Goal: Task Accomplishment & Management: Use online tool/utility

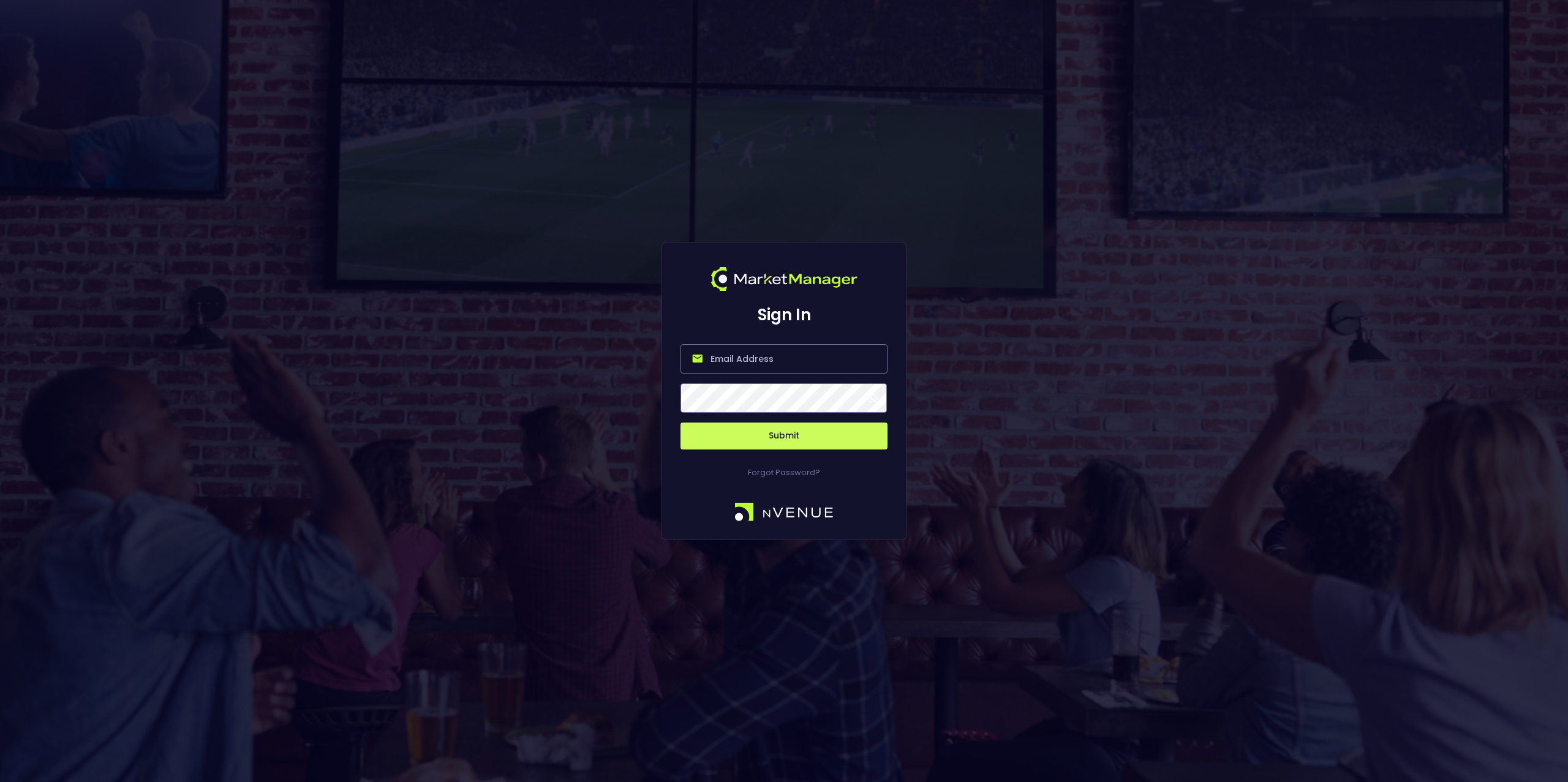
click at [721, 356] on input "email" at bounding box center [784, 359] width 207 height 29
type input "[EMAIL_ADDRESS][DOMAIN_NAME]"
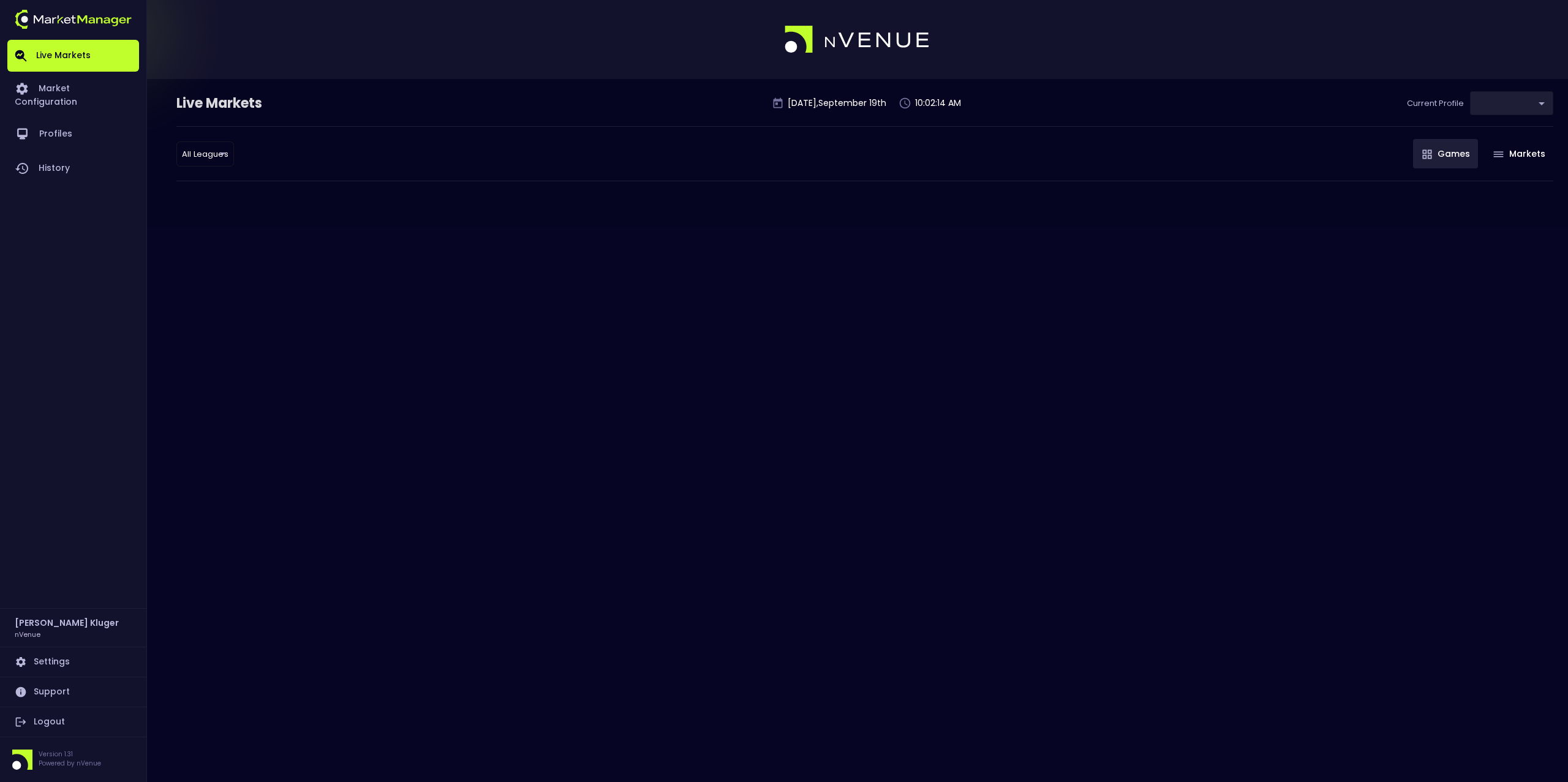
type input "0d810fa5-e353-4d9c-b11d-31f095cae871"
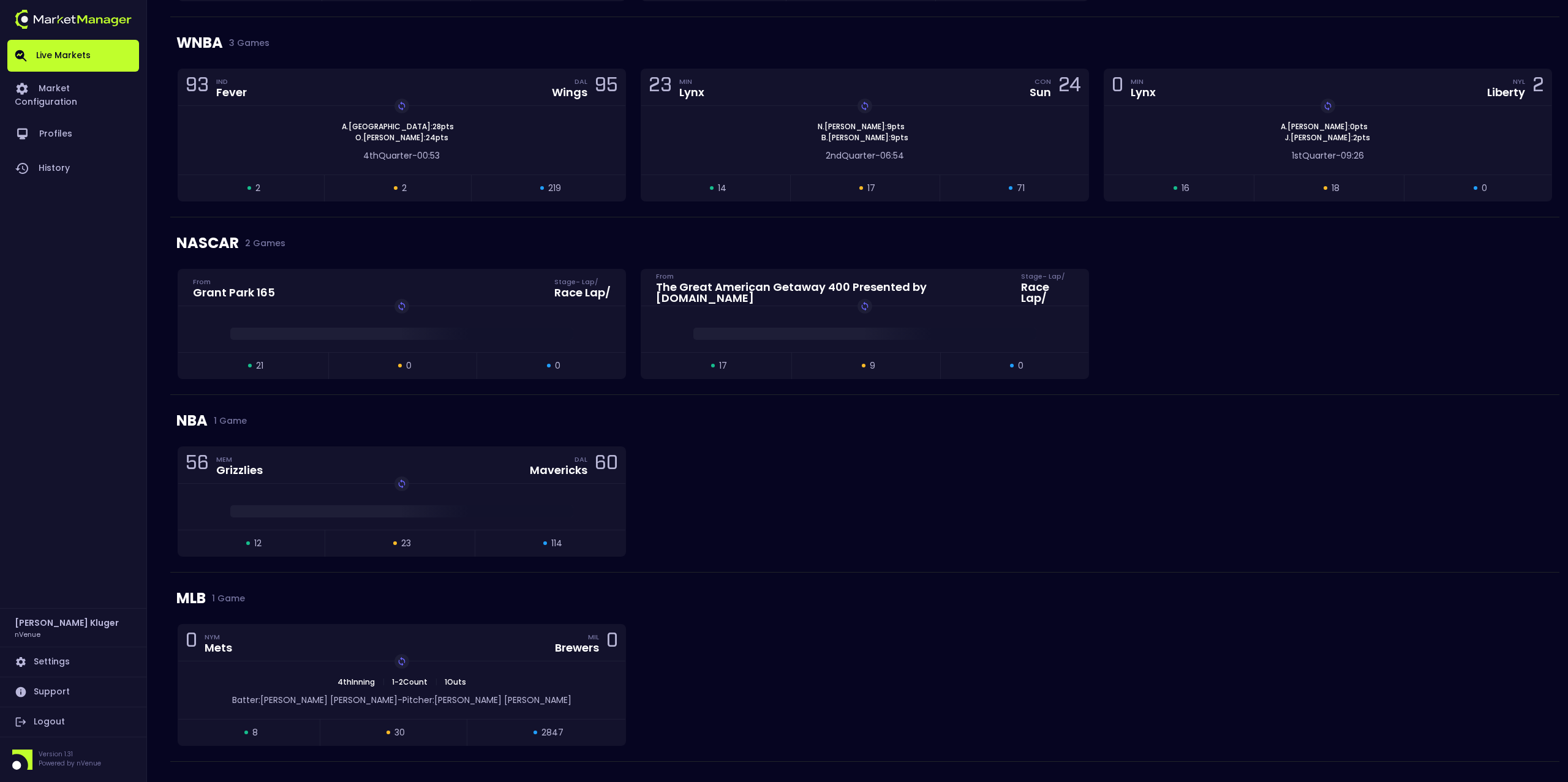
scroll to position [569, 0]
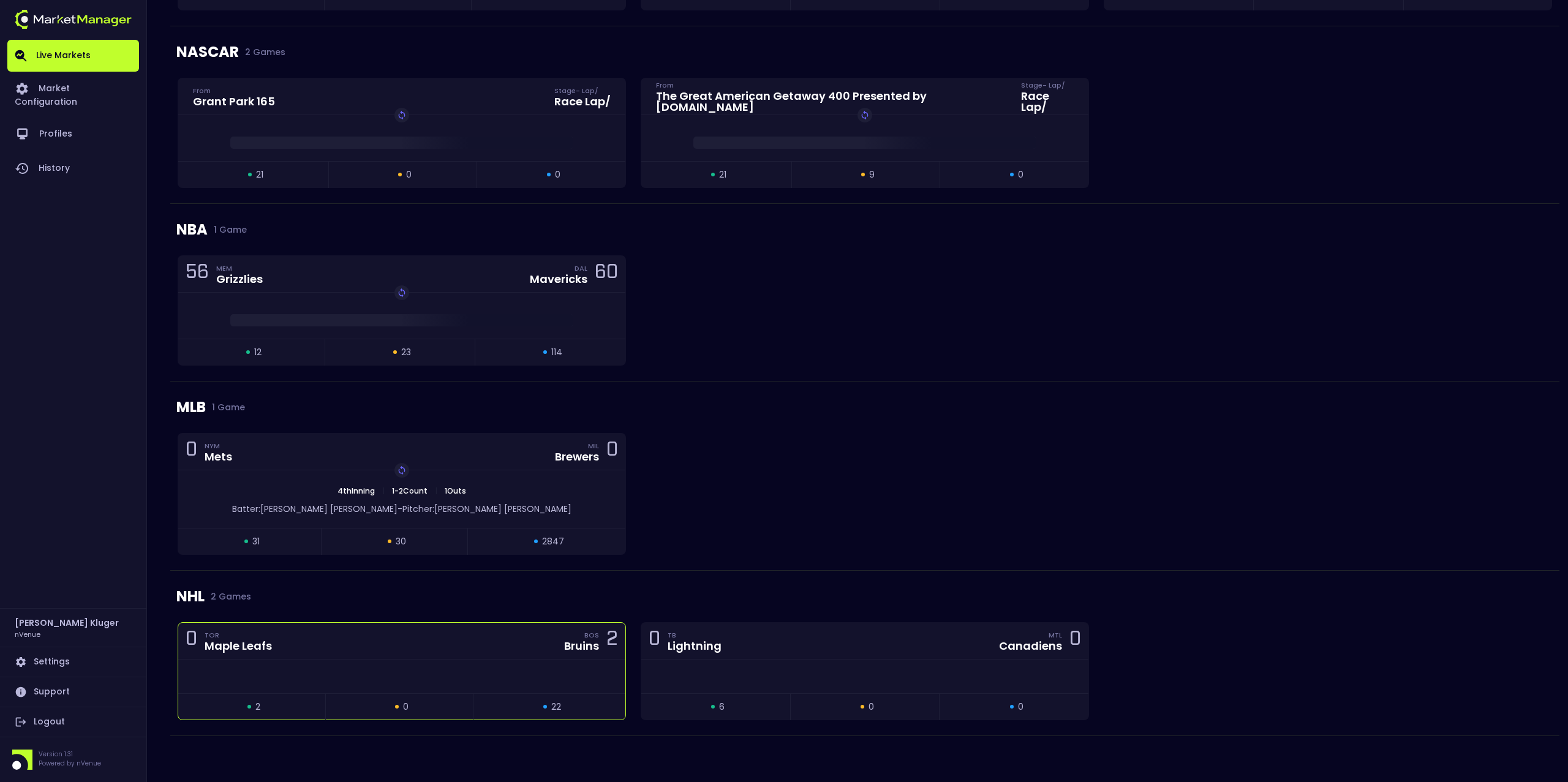
click at [369, 648] on div "0 TOR Maple Leafs BOS Bruins 2" at bounding box center [402, 641] width 448 height 37
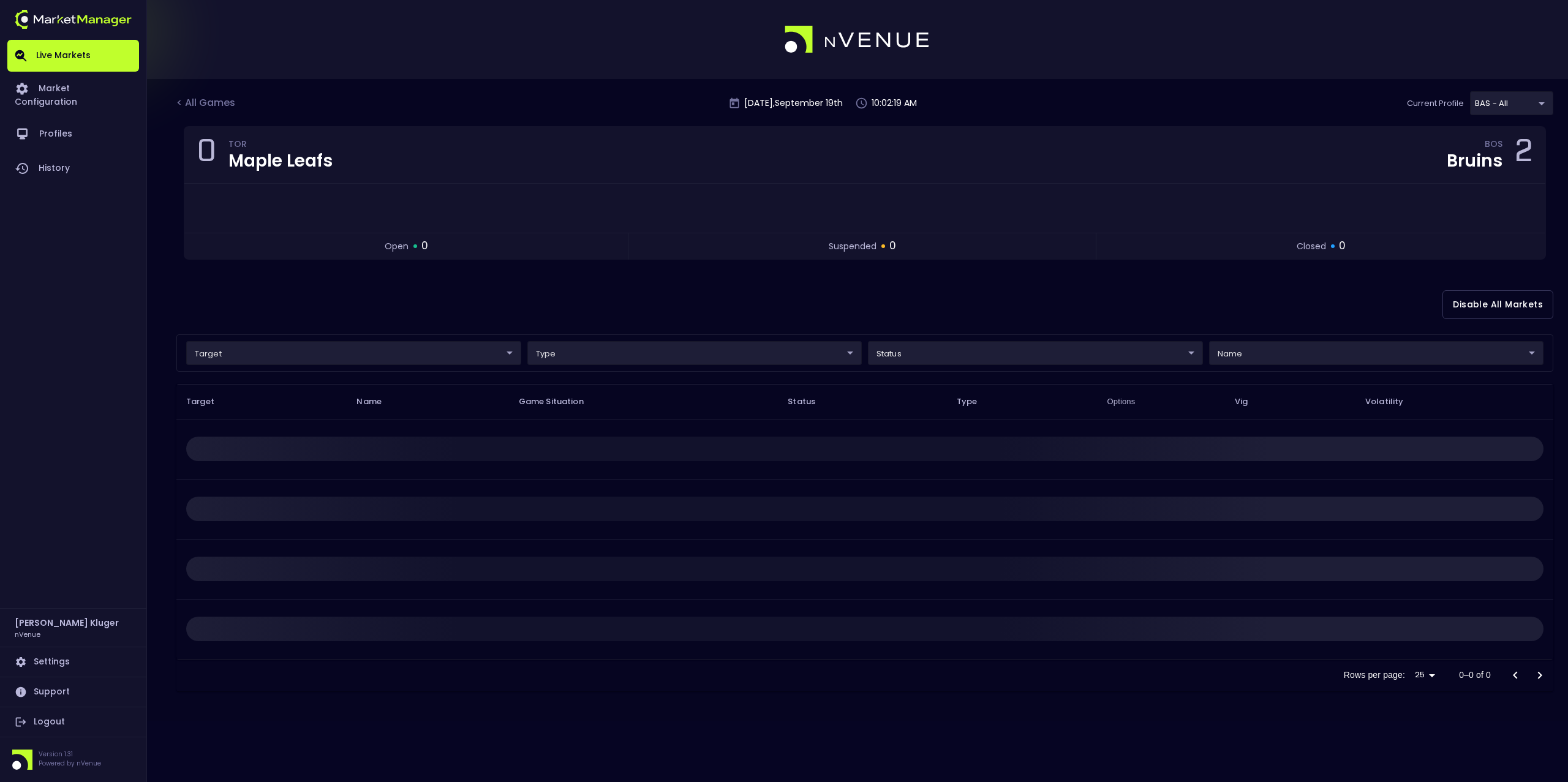
click at [371, 351] on body "Live Markets Market Configuration Profiles History [PERSON_NAME] nVenue Setting…" at bounding box center [784, 391] width 1568 height 782
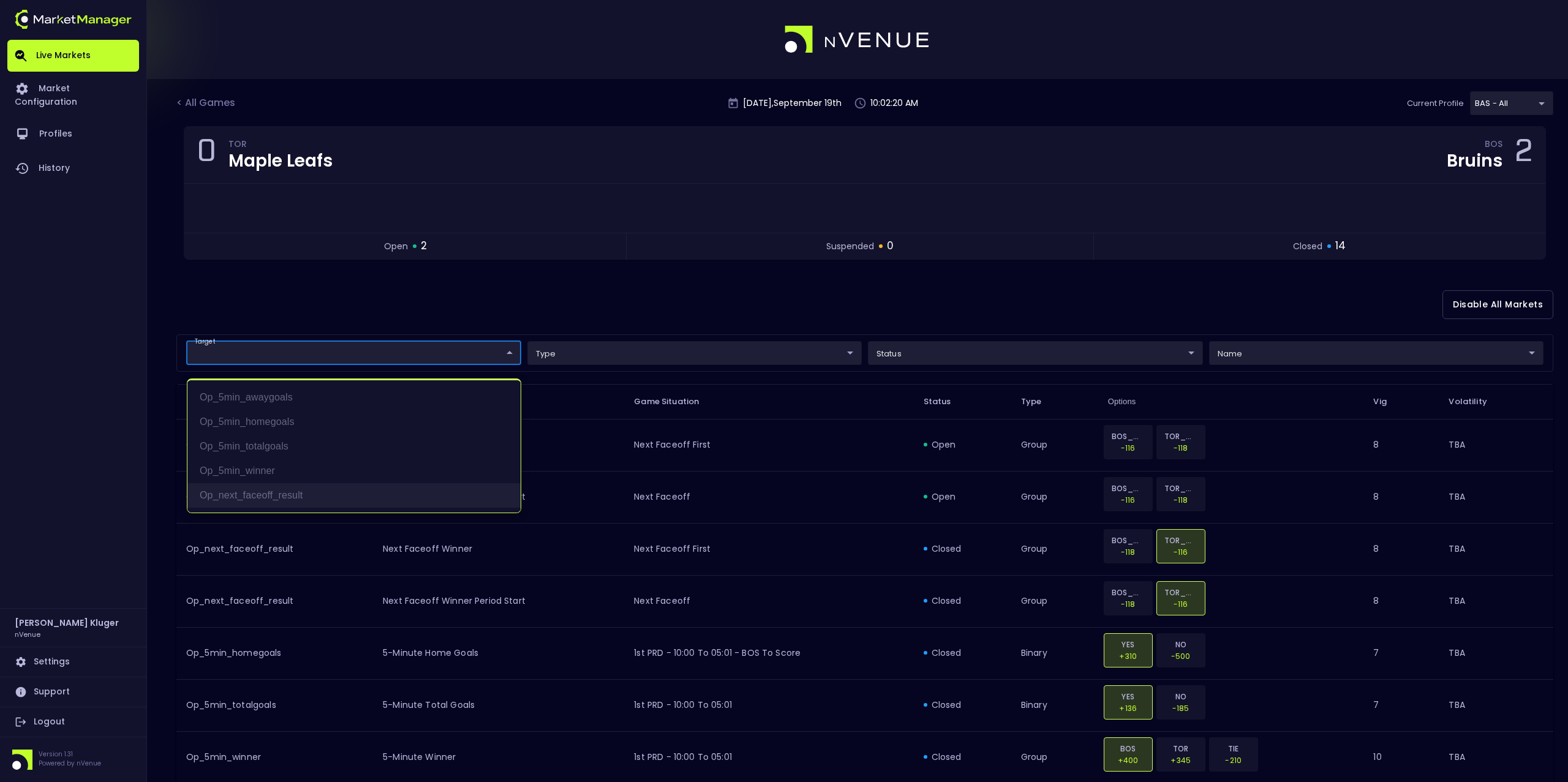
click at [285, 498] on li "op_next_faceoff_result" at bounding box center [354, 495] width 333 height 24
type input "op_next_faceoff_result"
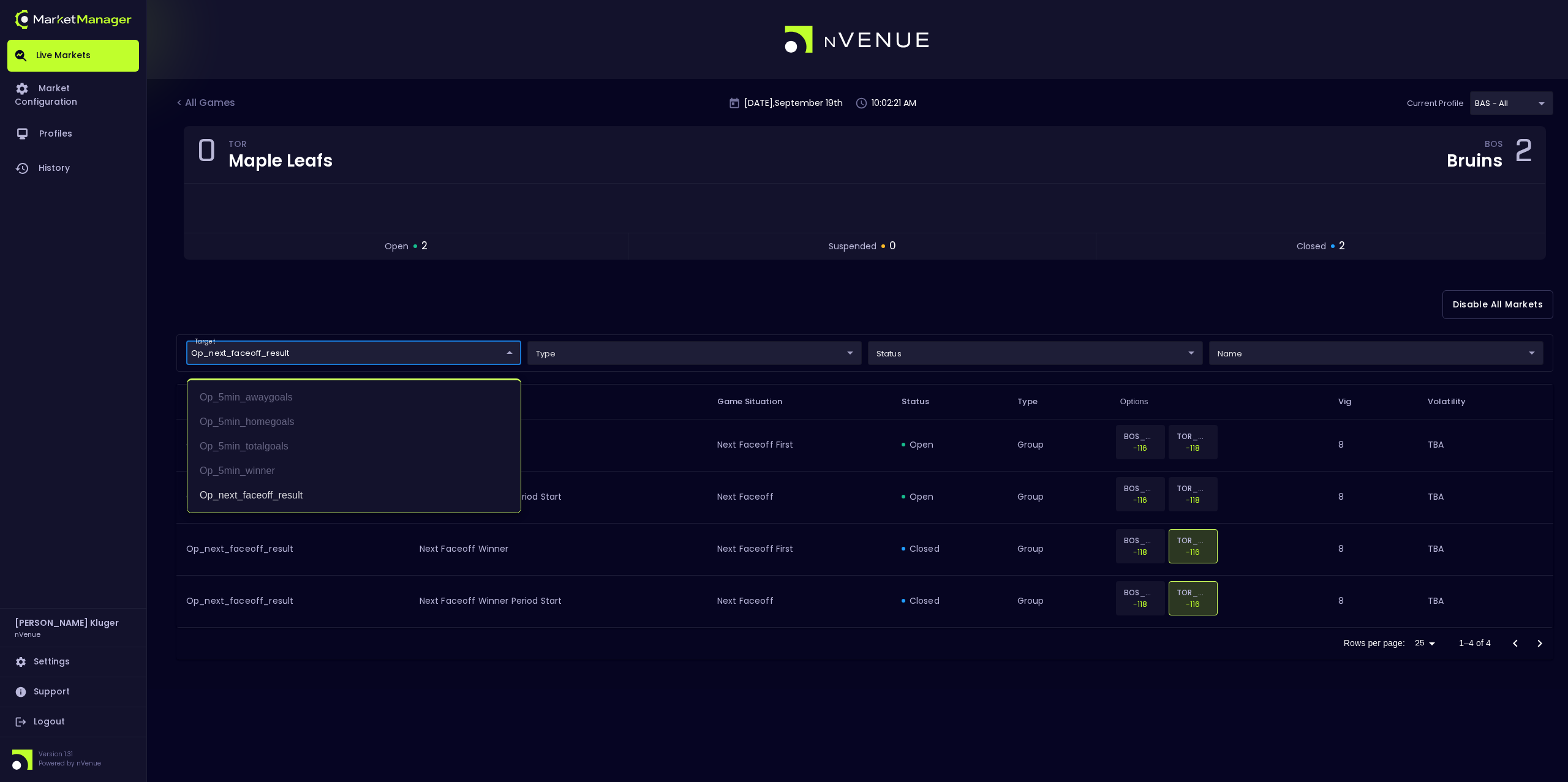
click at [587, 314] on div at bounding box center [784, 391] width 1568 height 782
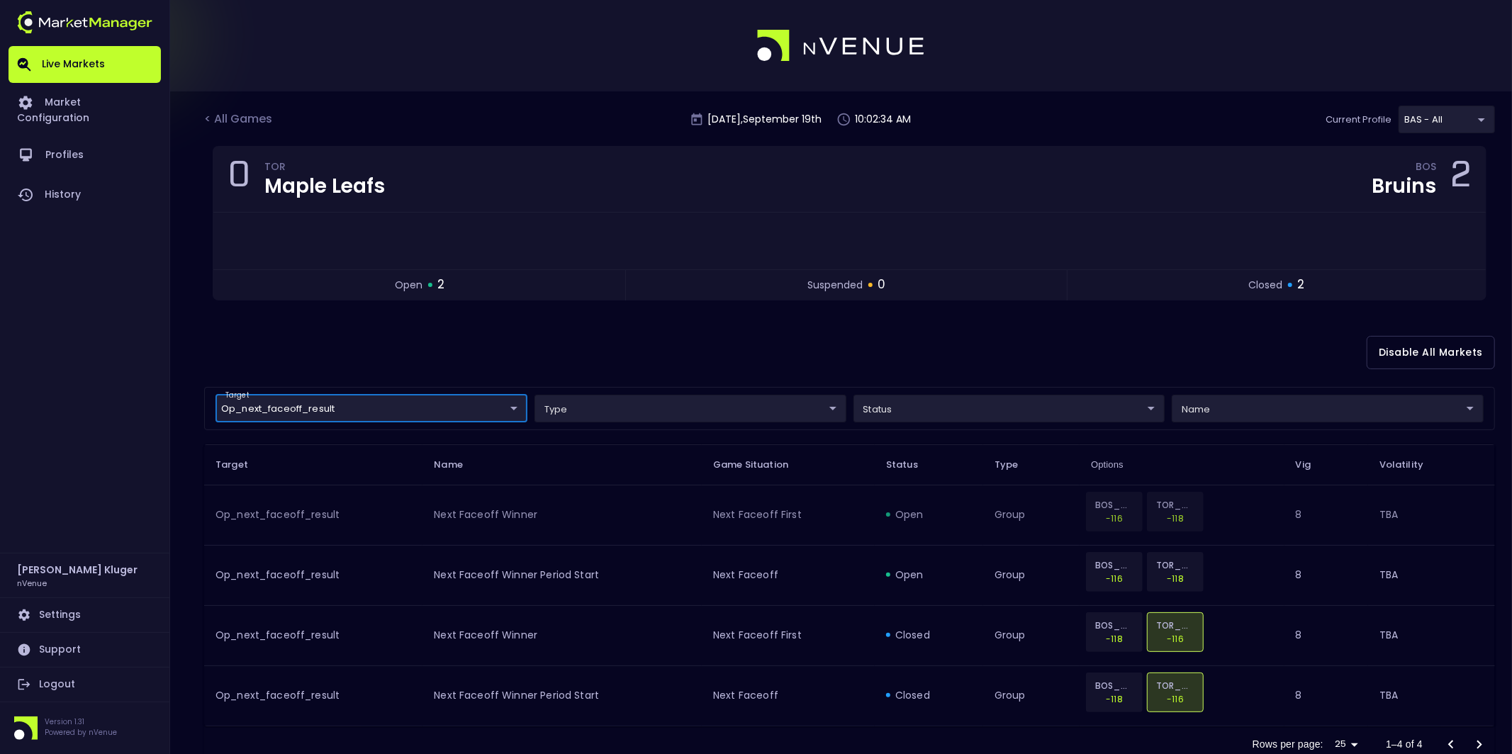
click at [1110, 508] on p "BOS_WIN" at bounding box center [1114, 504] width 38 height 13
click at [452, 406] on body "Live Markets Market Configuration Profiles History [PERSON_NAME] nVenue Setting…" at bounding box center [756, 399] width 1512 height 798
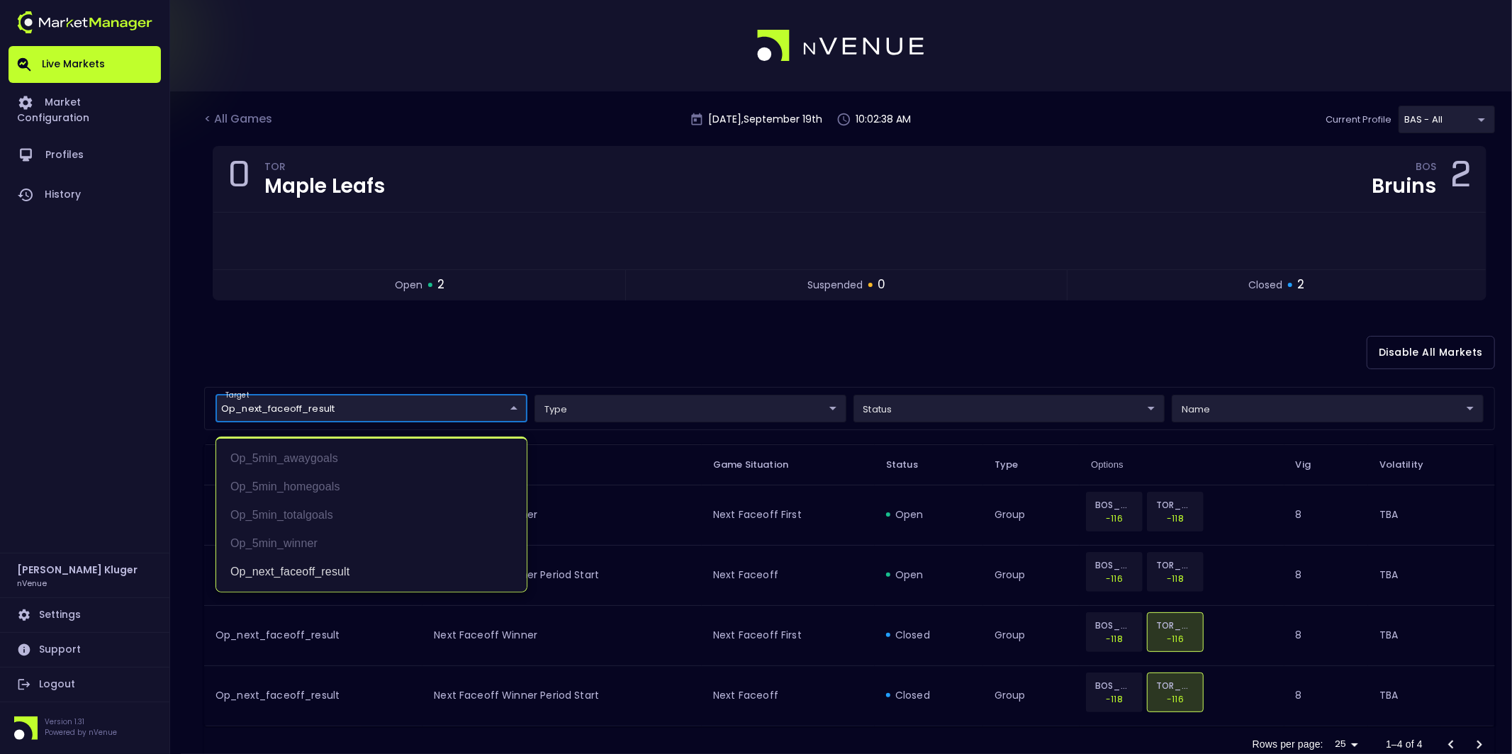
click at [967, 356] on div at bounding box center [756, 377] width 1512 height 754
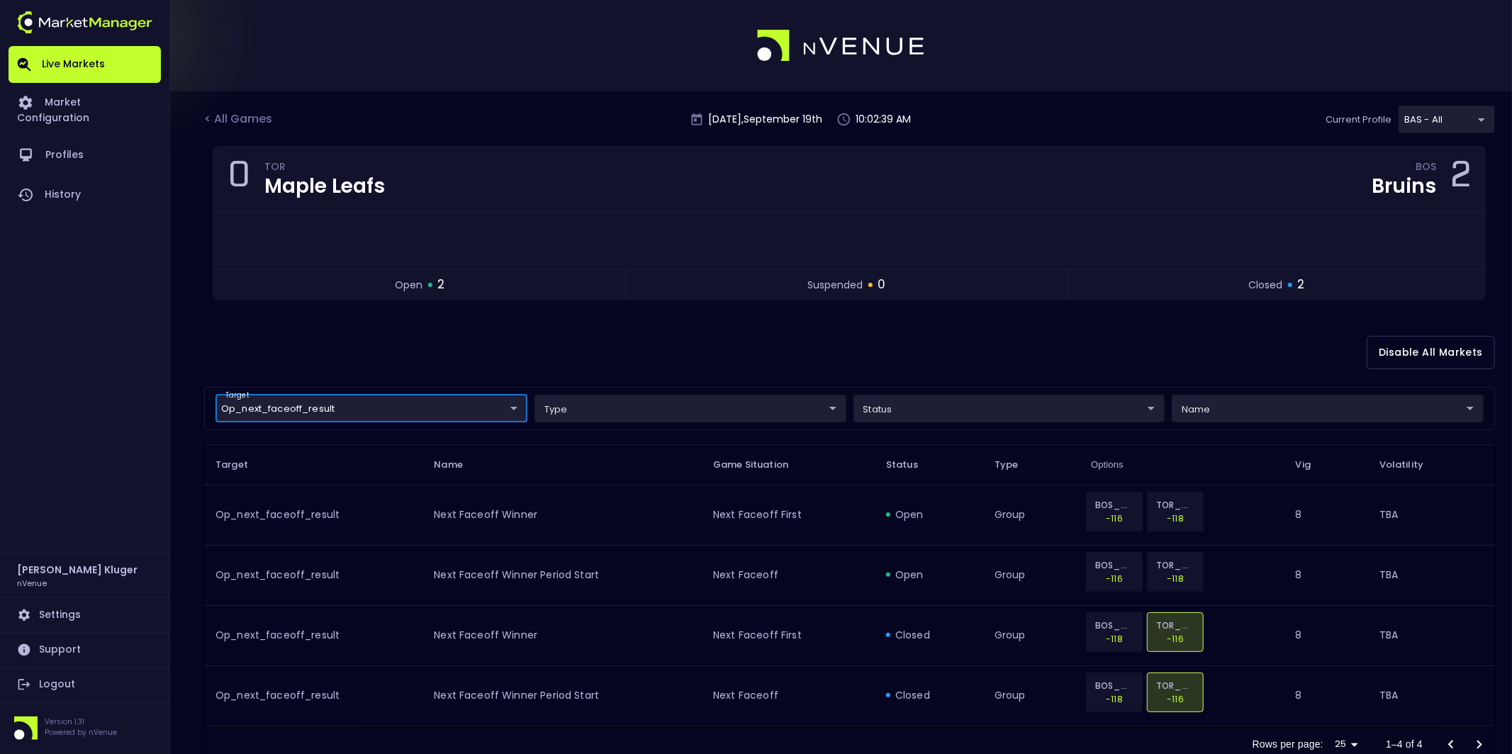
click at [752, 406] on body "Live Markets Market Configuration Profiles History [PERSON_NAME] nVenue Setting…" at bounding box center [756, 399] width 1512 height 798
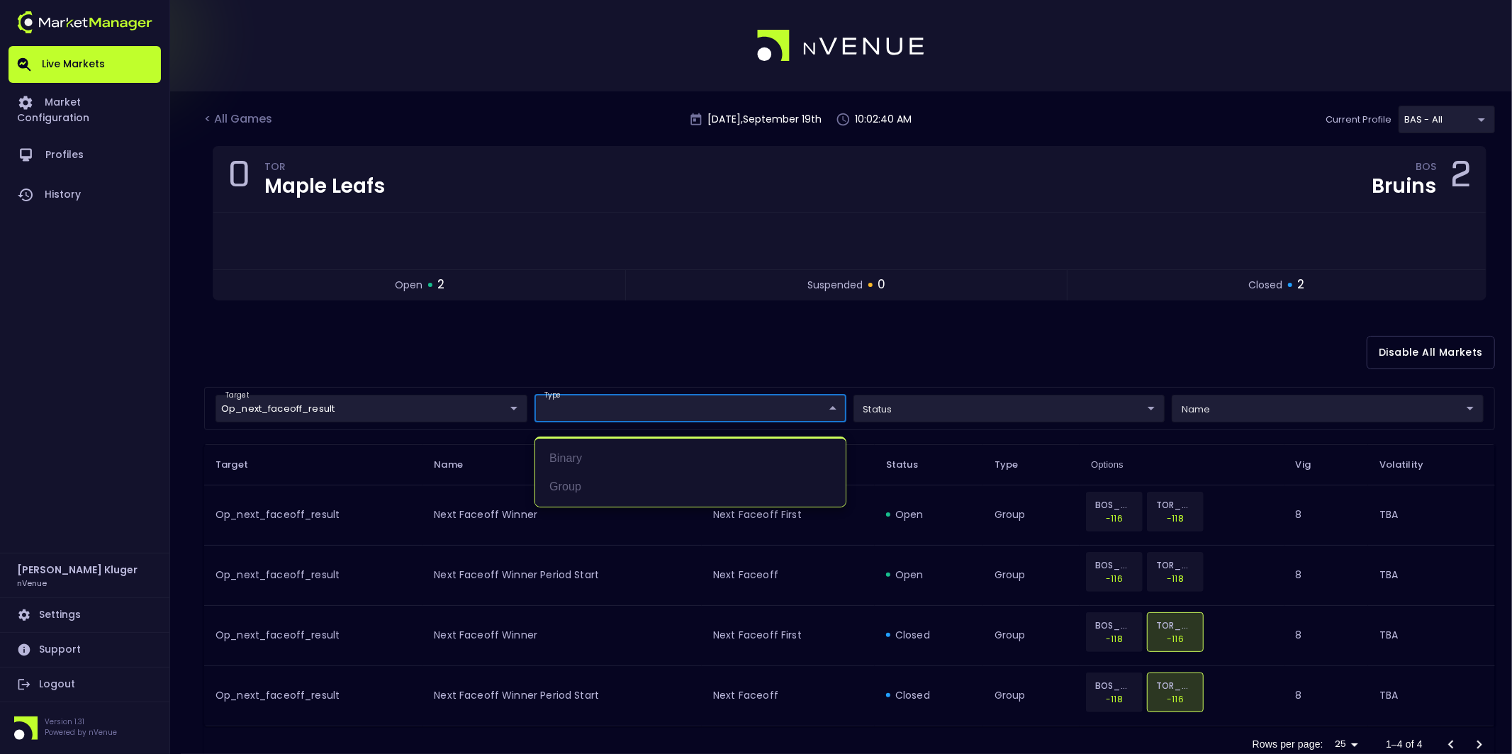
click at [830, 371] on div at bounding box center [756, 377] width 1512 height 754
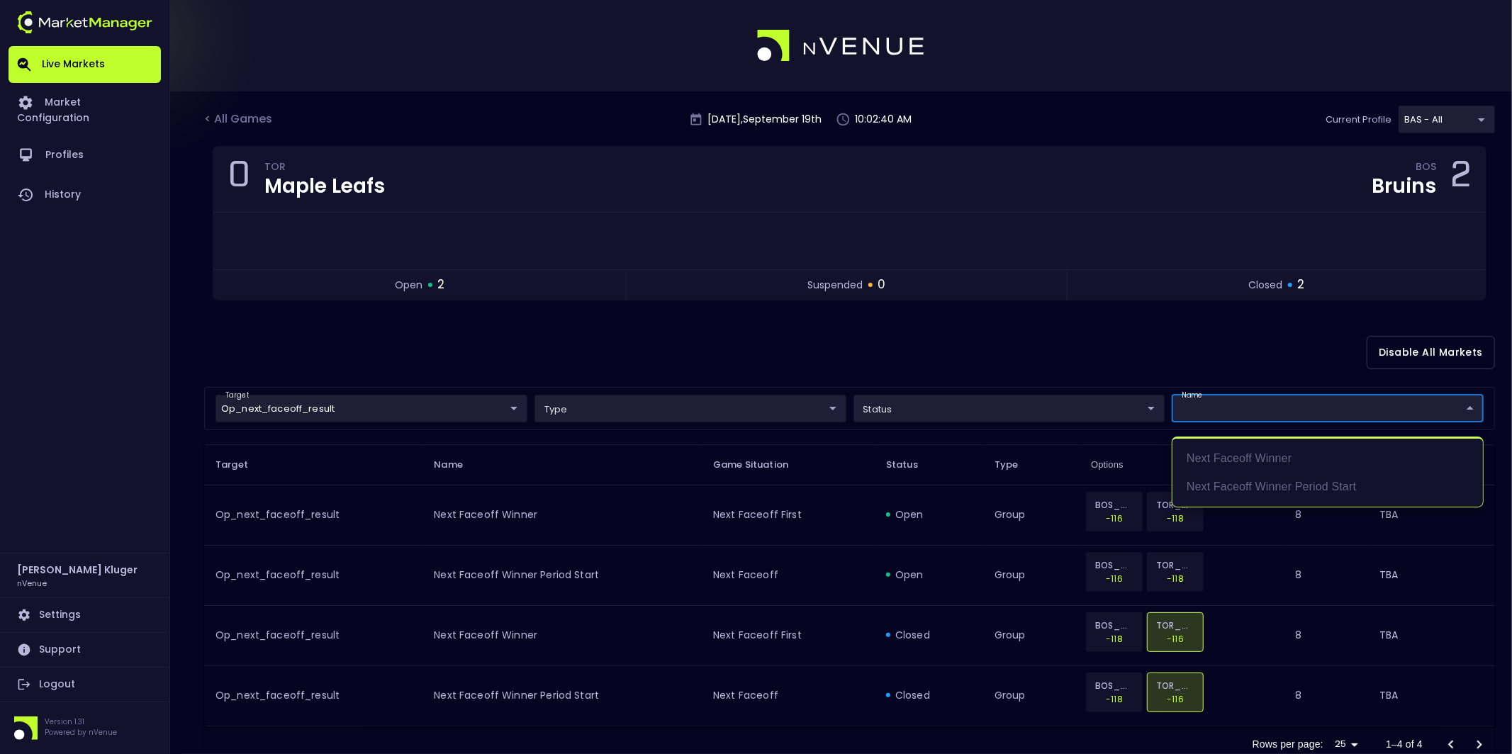
click at [1227, 403] on body "Live Markets Market Configuration Profiles History [PERSON_NAME] nVenue Setting…" at bounding box center [756, 399] width 1512 height 798
click at [1113, 367] on div at bounding box center [756, 377] width 1512 height 754
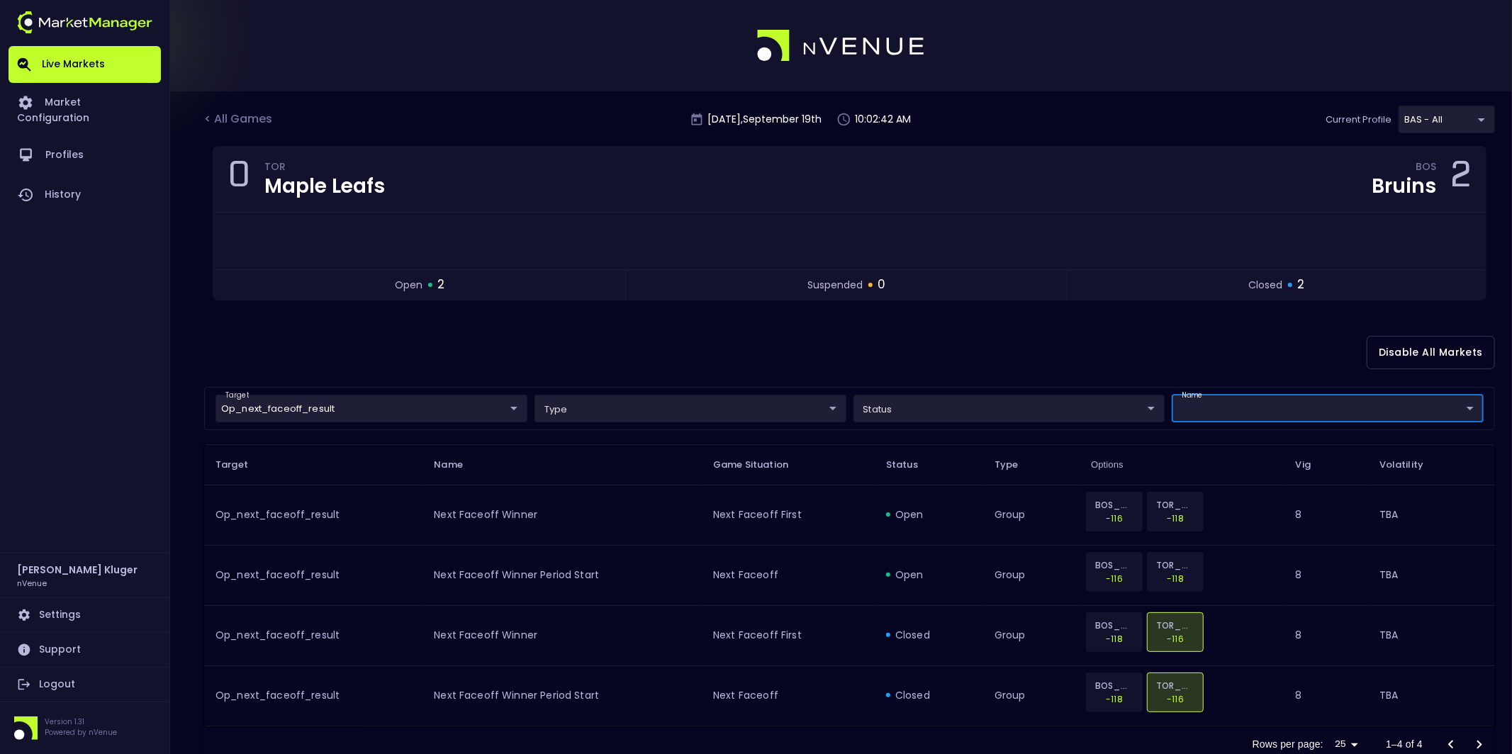
click at [1219, 413] on body "Live Markets Market Configuration Profiles History [PERSON_NAME] nVenue Setting…" at bounding box center [756, 399] width 1512 height 798
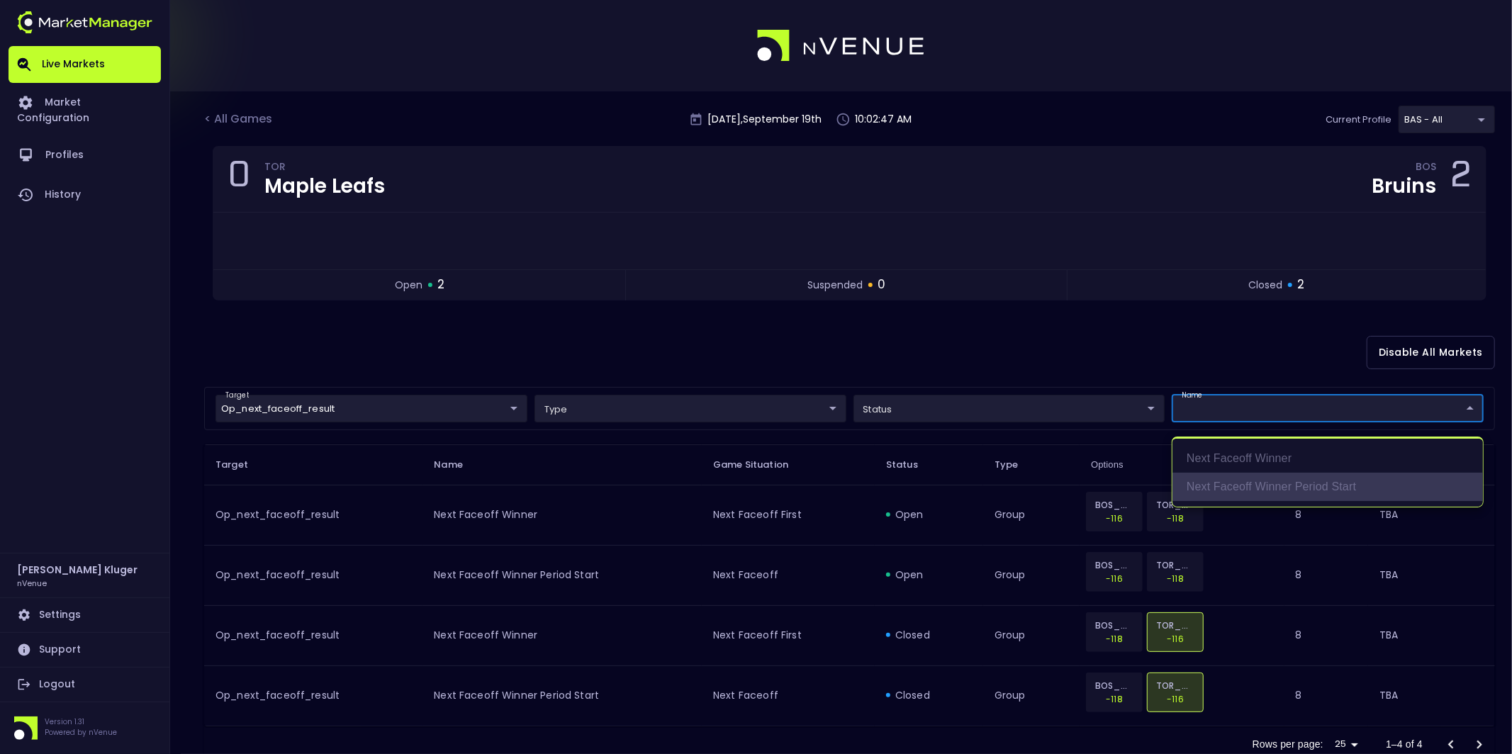
click at [1221, 492] on li "Next Faceoff Winner Period Start" at bounding box center [1328, 487] width 311 height 28
type input "Next Faceoff Winner Period Start"
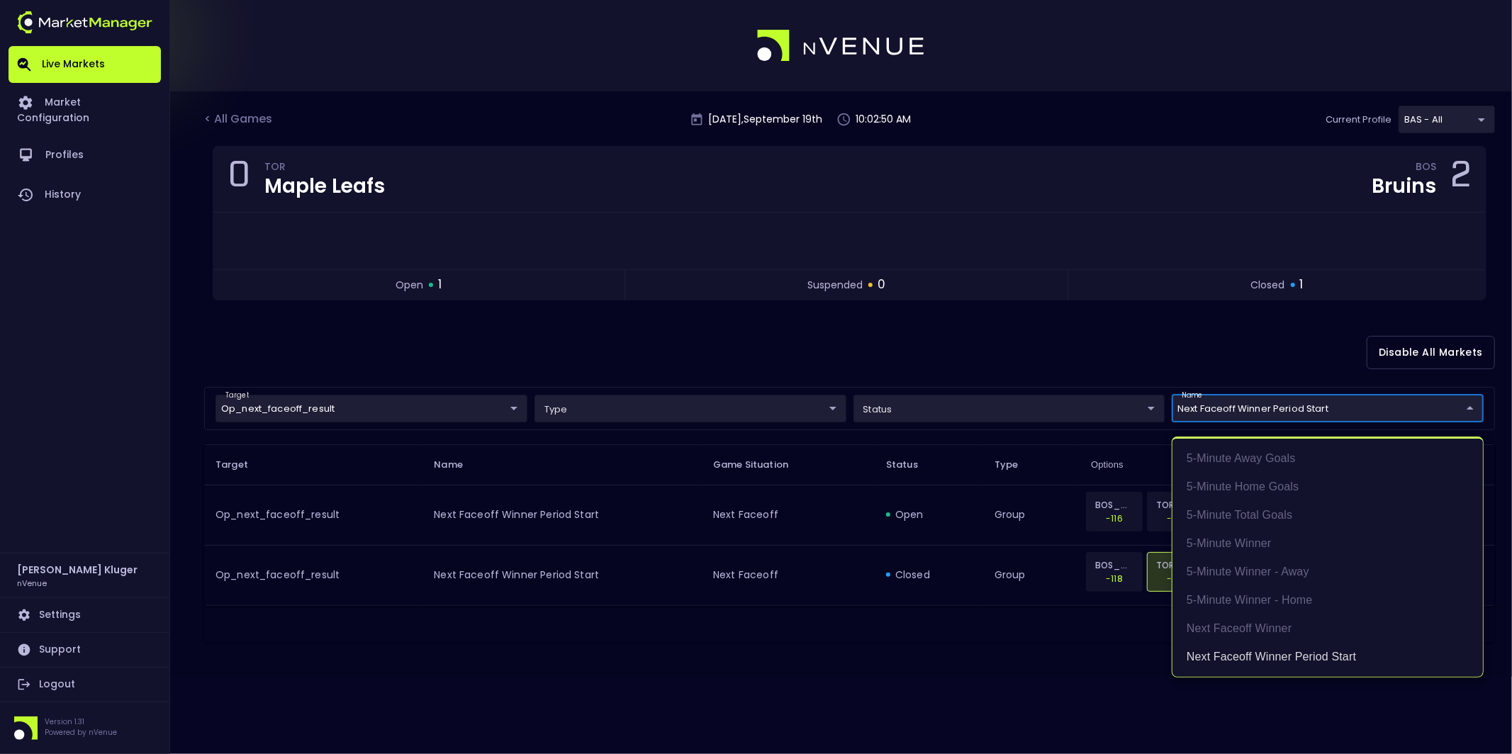
click at [1066, 481] on div at bounding box center [756, 377] width 1512 height 754
click at [1250, 411] on body "Live Markets Market Configuration Profiles History [PERSON_NAME] nVenue Setting…" at bounding box center [756, 377] width 1512 height 754
click at [1222, 645] on li "Next Faceoff Winner Period Start" at bounding box center [1328, 657] width 311 height 28
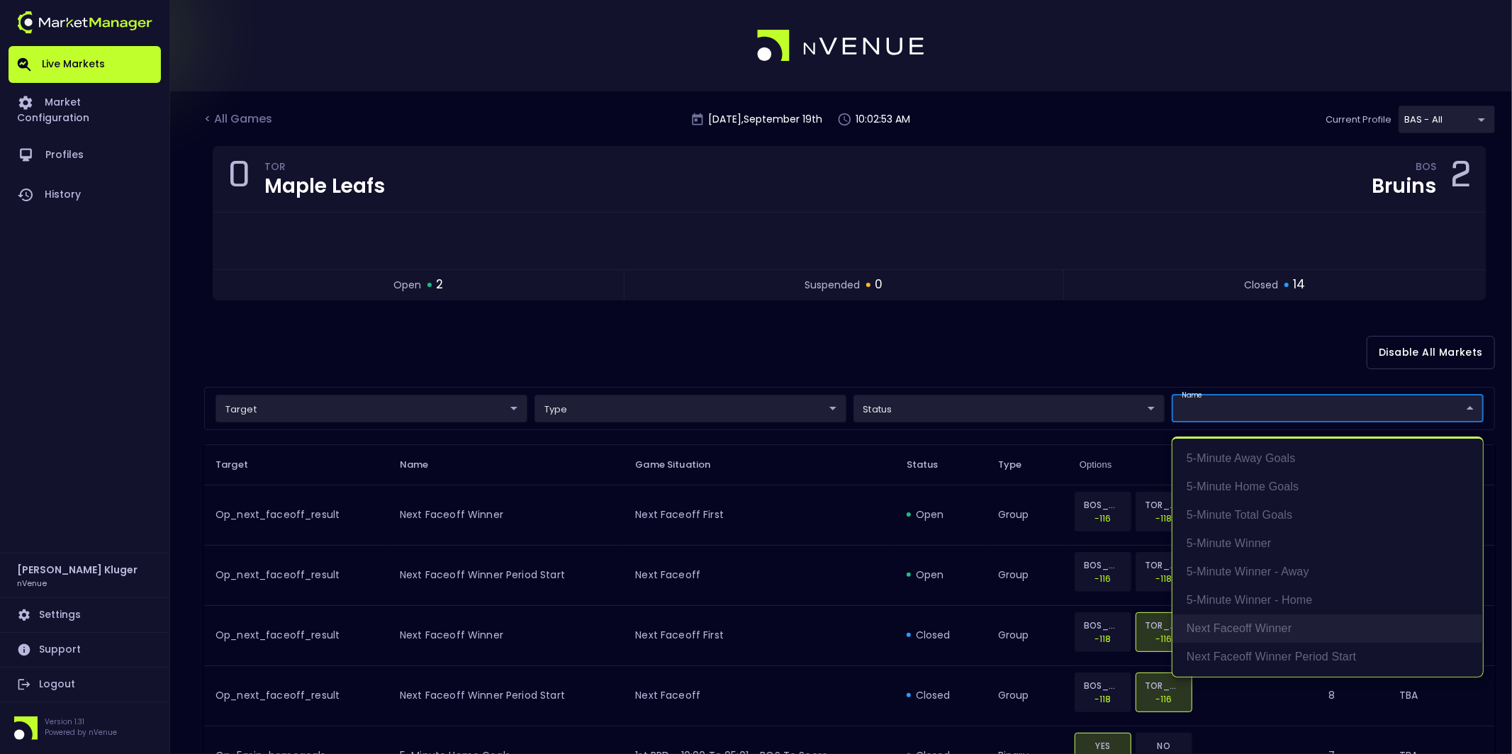
click at [1218, 632] on li "Next Faceoff Winner" at bounding box center [1328, 629] width 311 height 28
type input "Next Faceoff Winner"
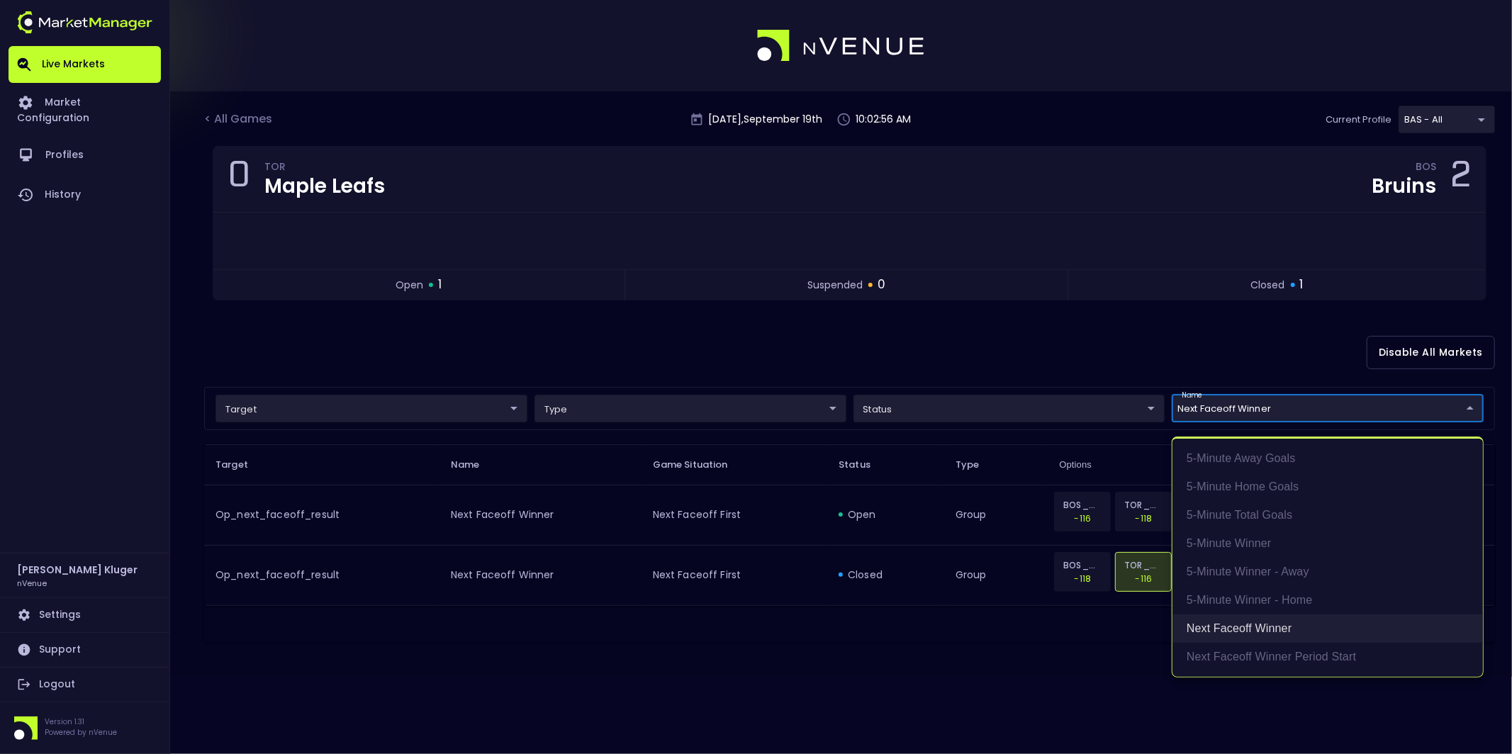
click at [1218, 632] on li "Next Faceoff Winner" at bounding box center [1328, 629] width 311 height 28
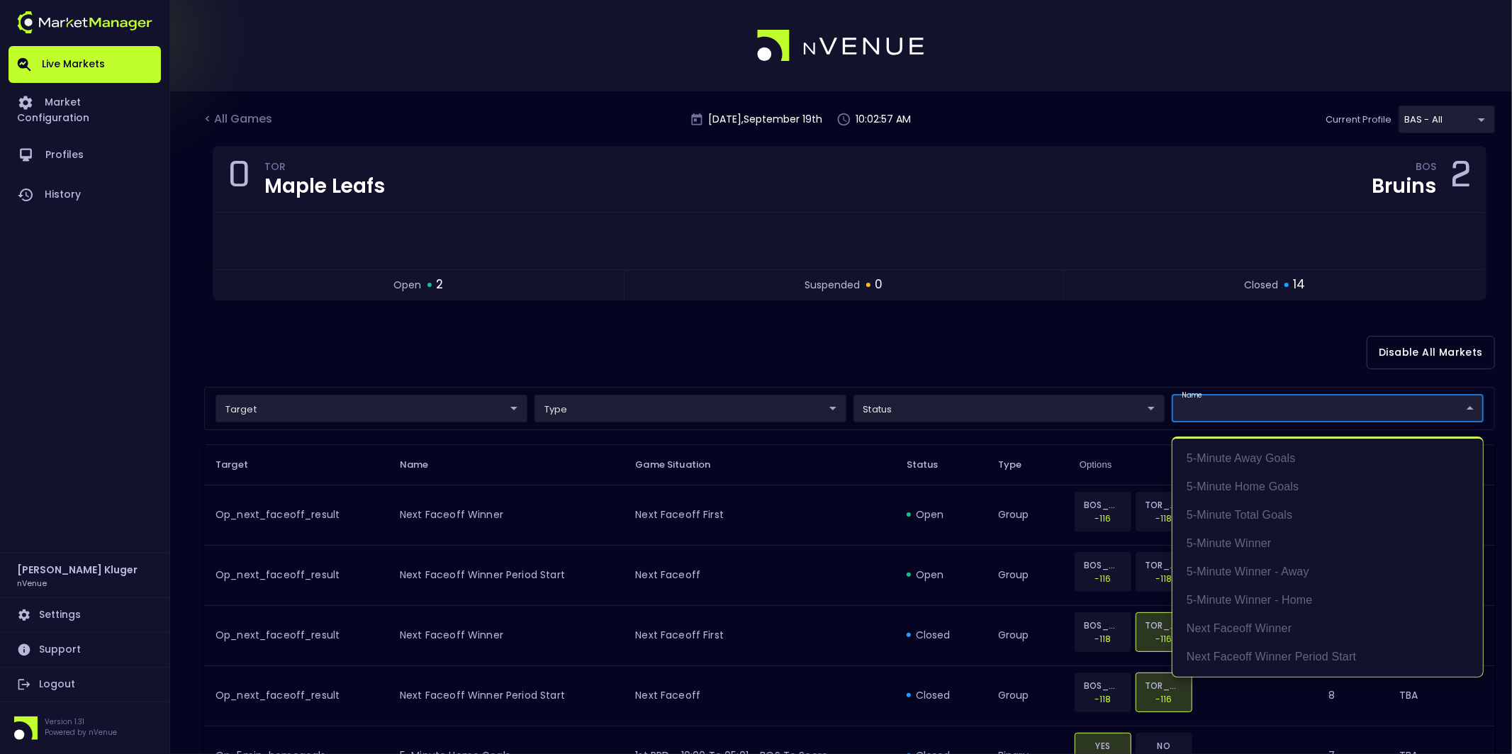
click at [1001, 562] on div at bounding box center [756, 377] width 1512 height 754
